Goal: Transaction & Acquisition: Purchase product/service

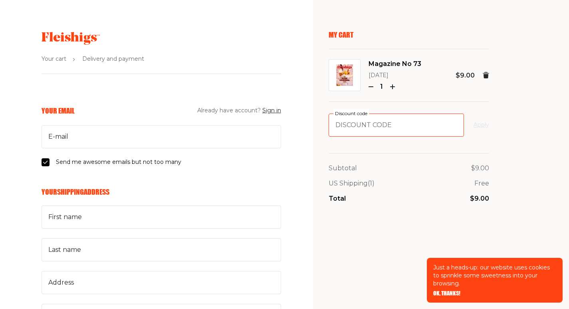
click at [367, 123] on input "Discount code" at bounding box center [396, 124] width 135 height 23
paste input "FARMFRESH"
type input "FARMFRESH"
click at [475, 131] on form "FARMFRESH Discount code Apply" at bounding box center [409, 124] width 161 height 23
click at [478, 127] on button "Apply" at bounding box center [482, 125] width 16 height 10
